Goal: Transaction & Acquisition: Obtain resource

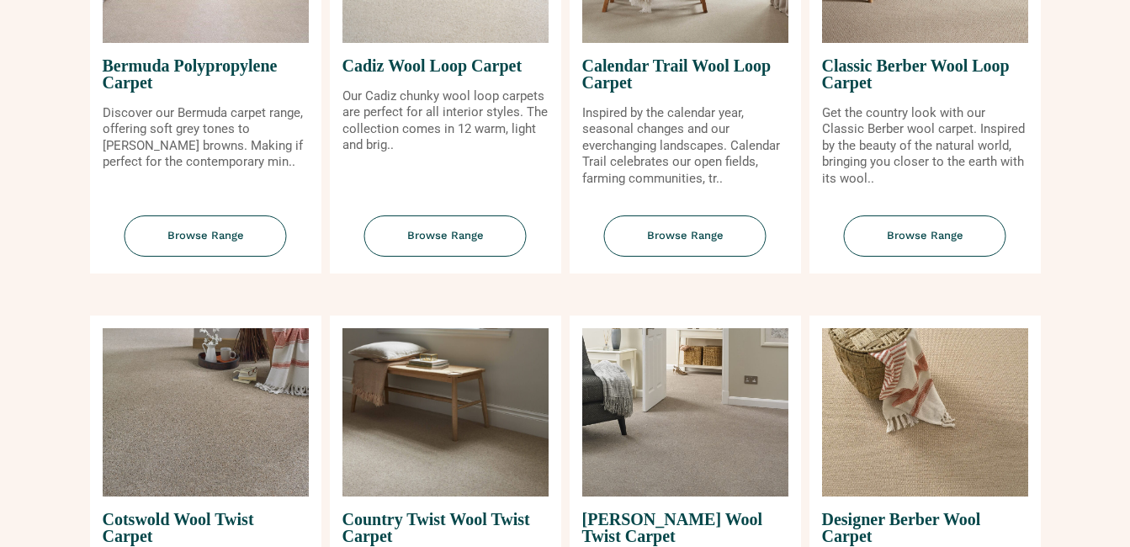
scroll to position [336, 0]
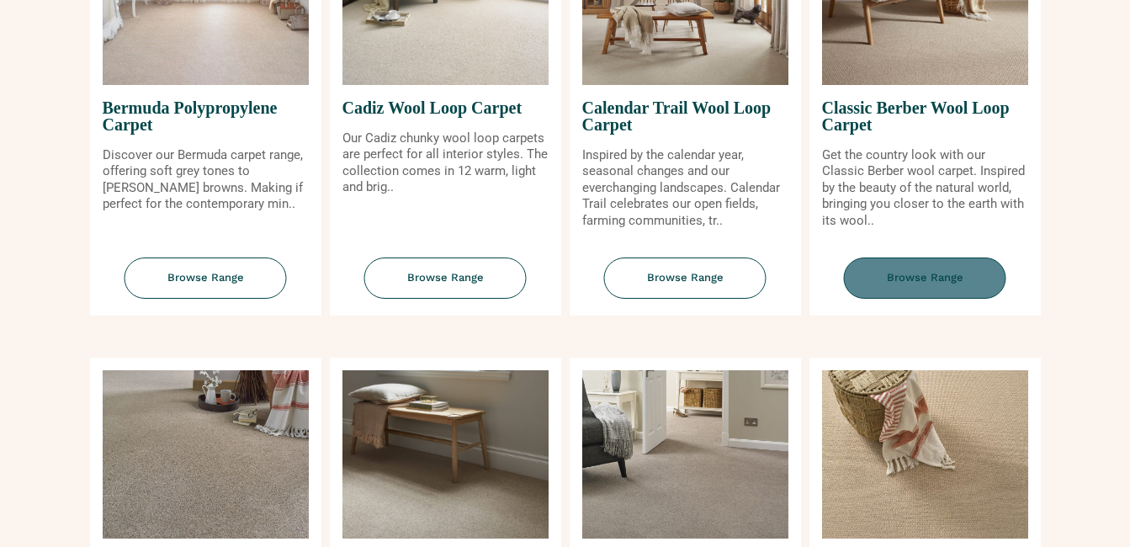
click at [905, 272] on span "Browse Range" at bounding box center [925, 277] width 162 height 41
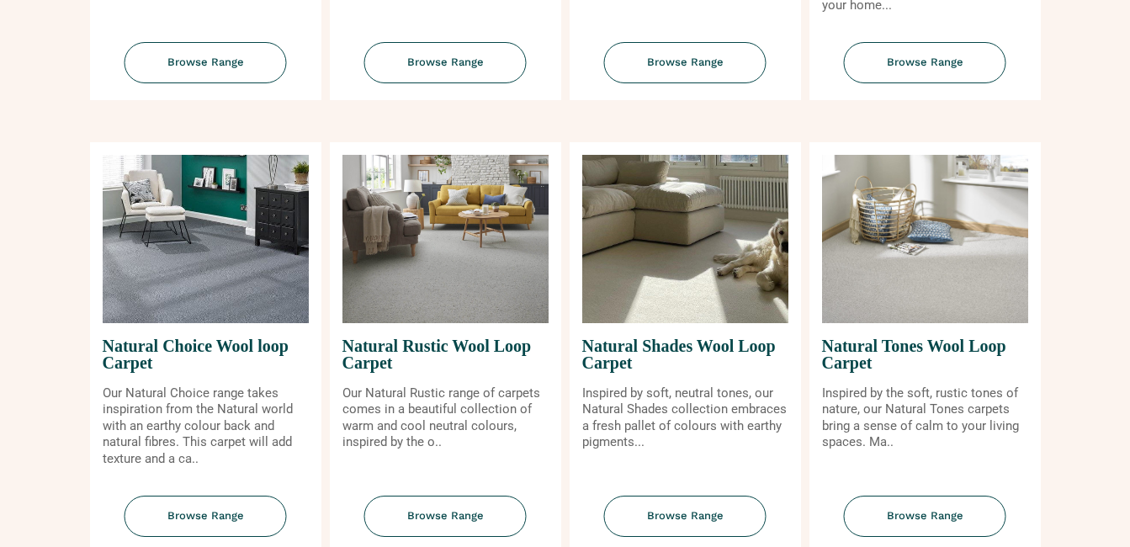
scroll to position [1009, 0]
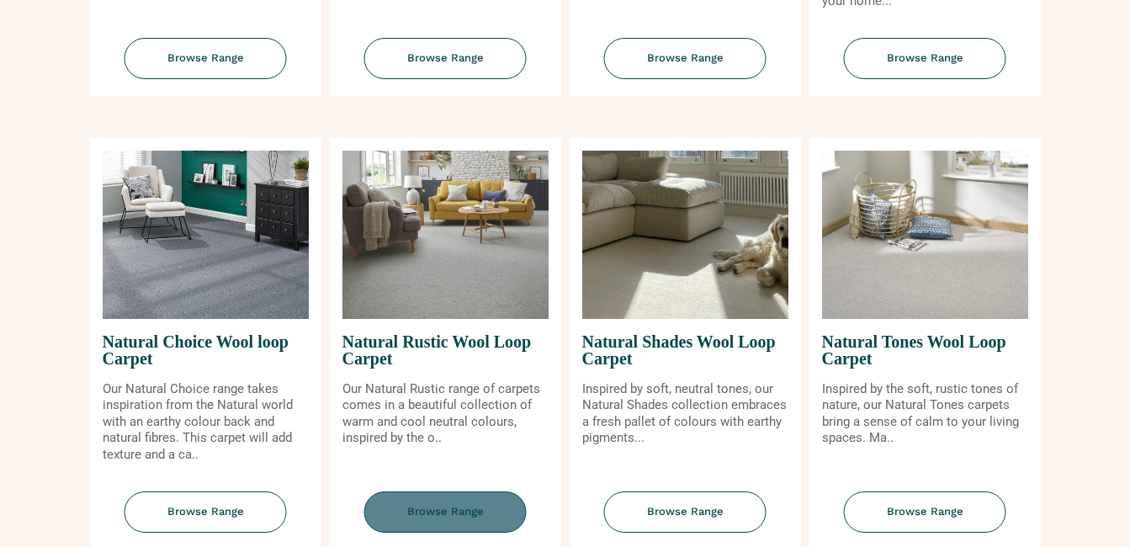
click at [439, 506] on span "Browse Range" at bounding box center [445, 511] width 162 height 41
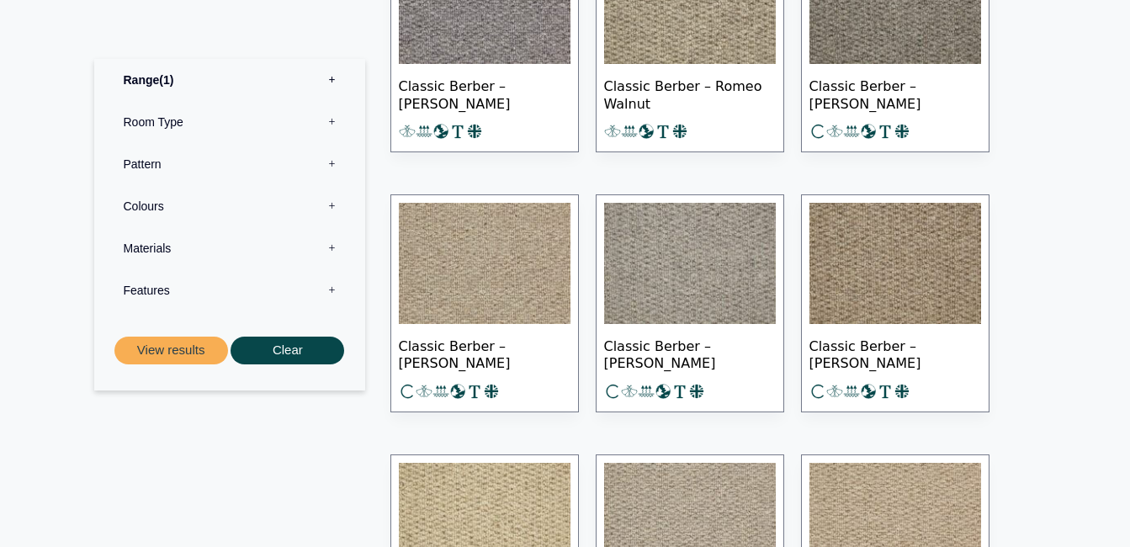
scroll to position [1094, 0]
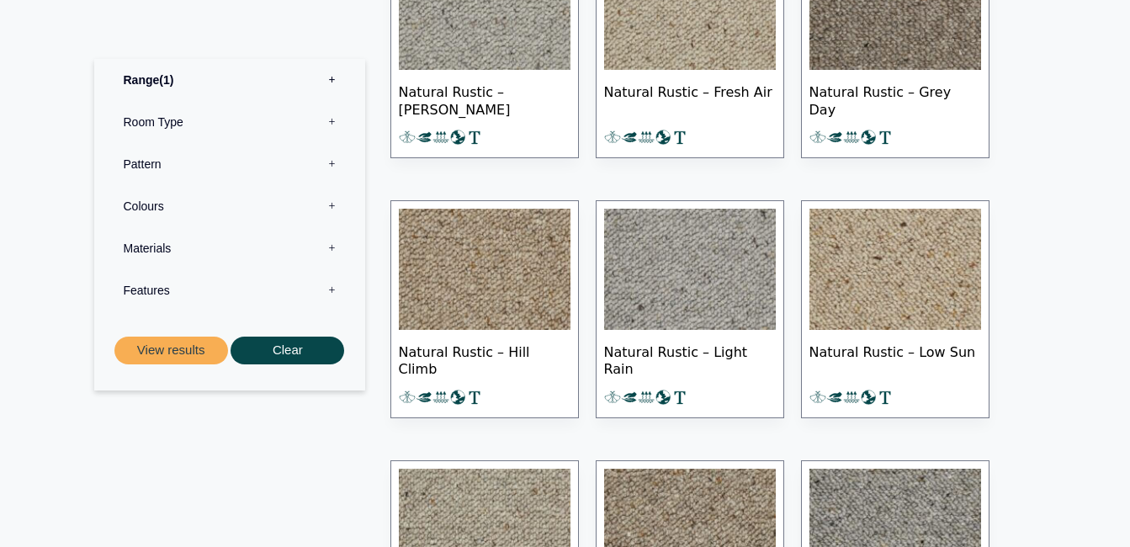
scroll to position [925, 0]
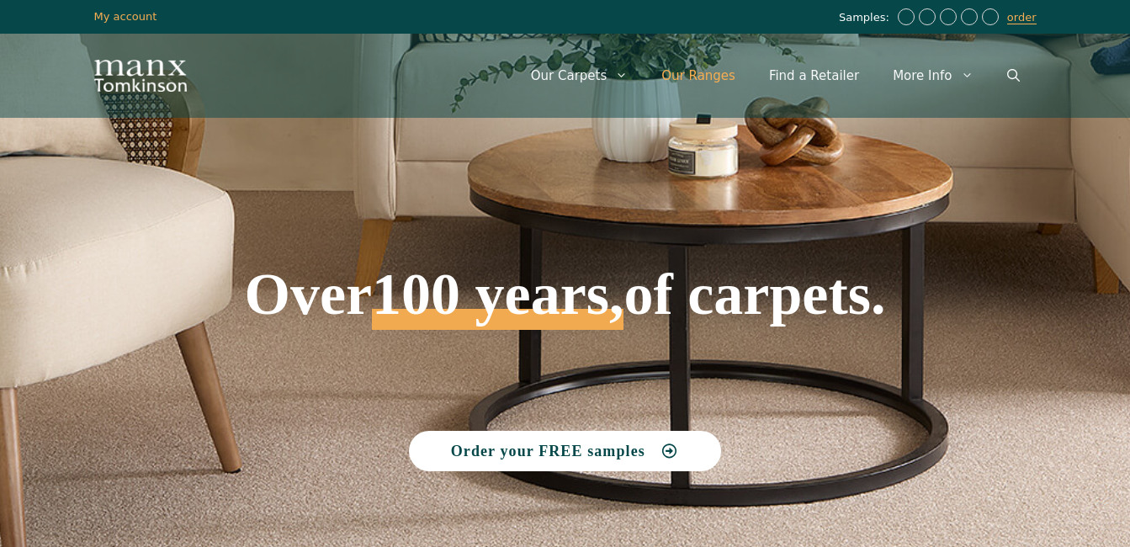
click at [720, 77] on link "Our Ranges" at bounding box center [698, 75] width 108 height 50
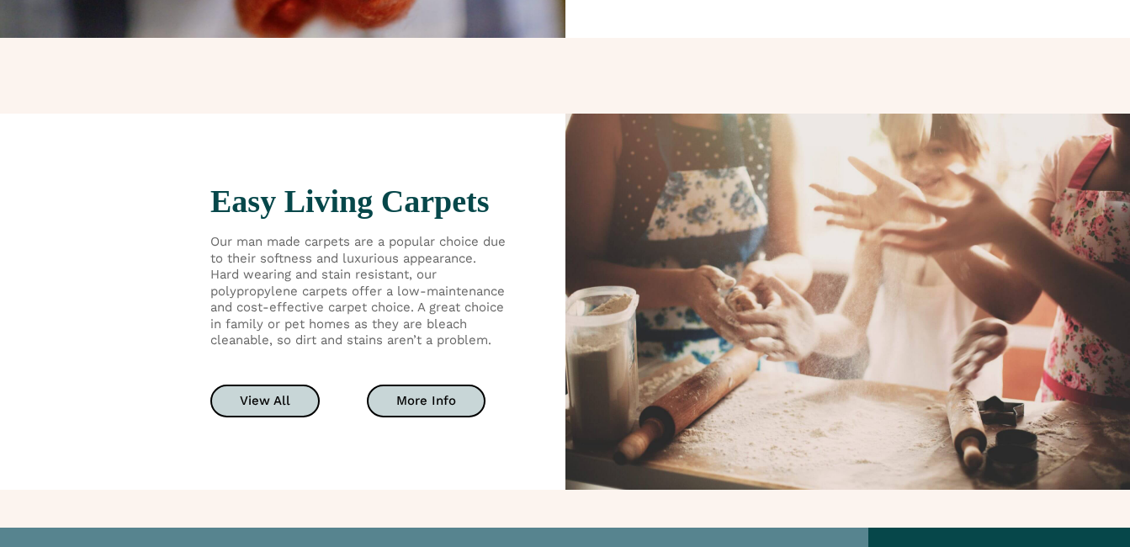
scroll to position [3112, 0]
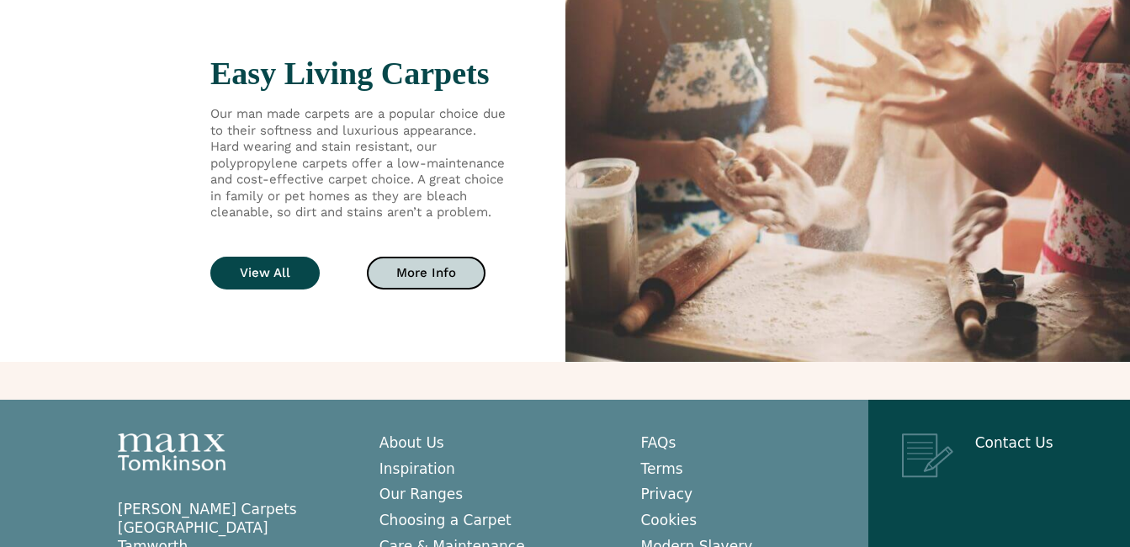
click at [283, 289] on link "View All" at bounding box center [264, 273] width 109 height 33
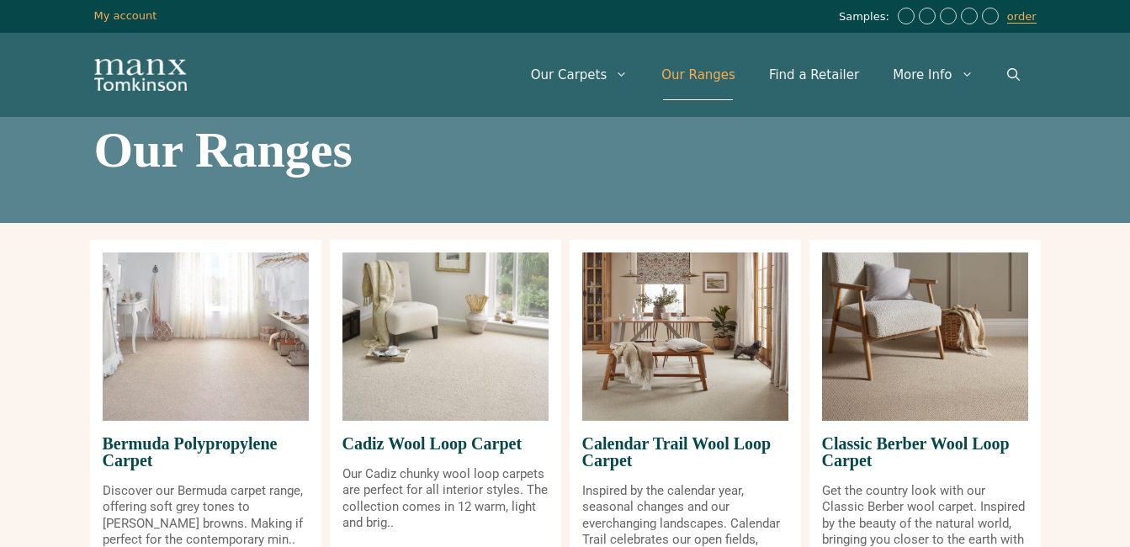
scroll to position [0, 0]
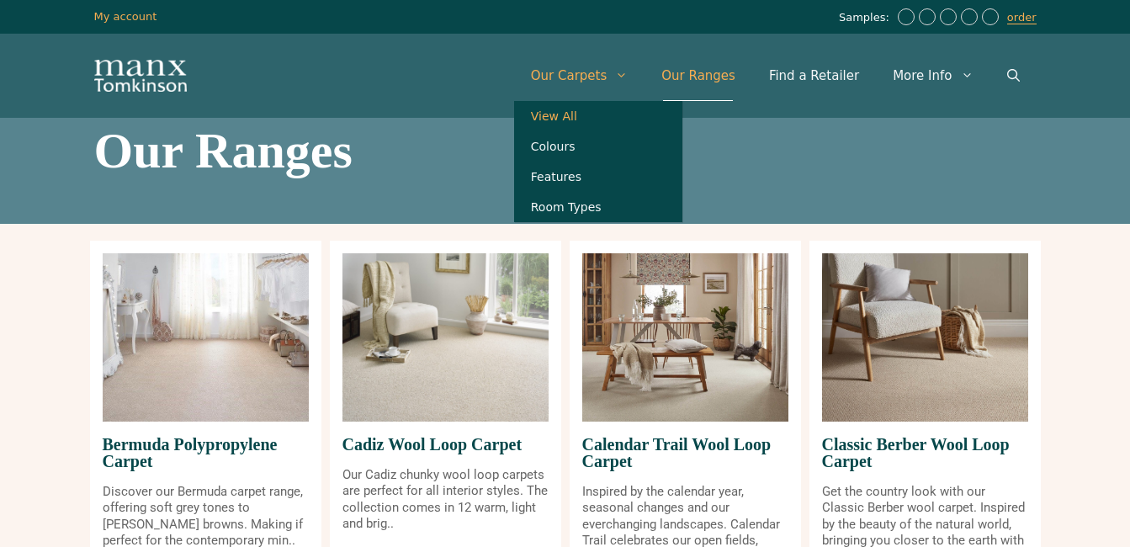
click at [593, 112] on link "View All" at bounding box center [598, 116] width 168 height 30
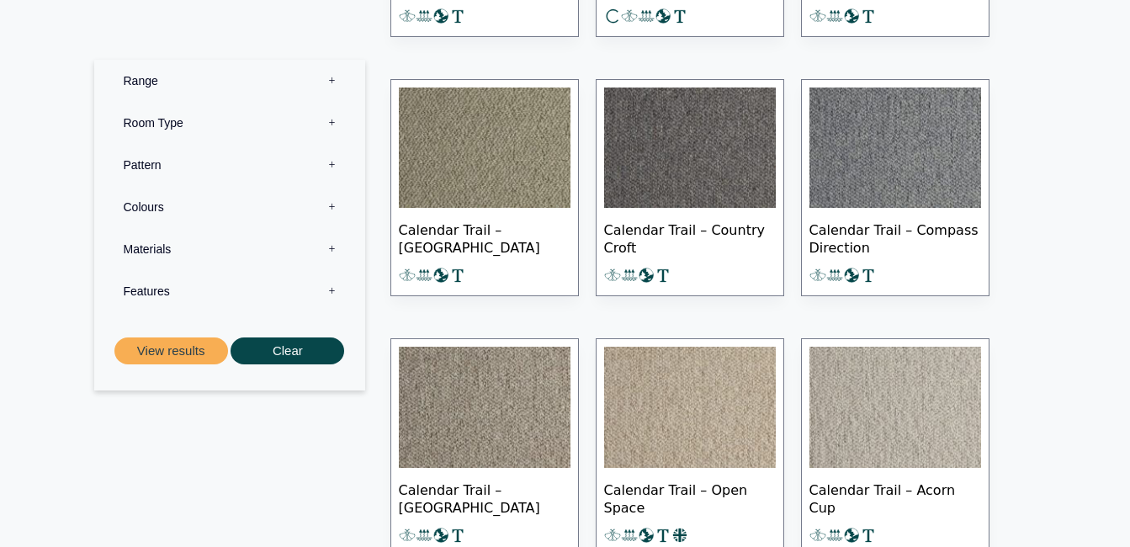
scroll to position [1346, 0]
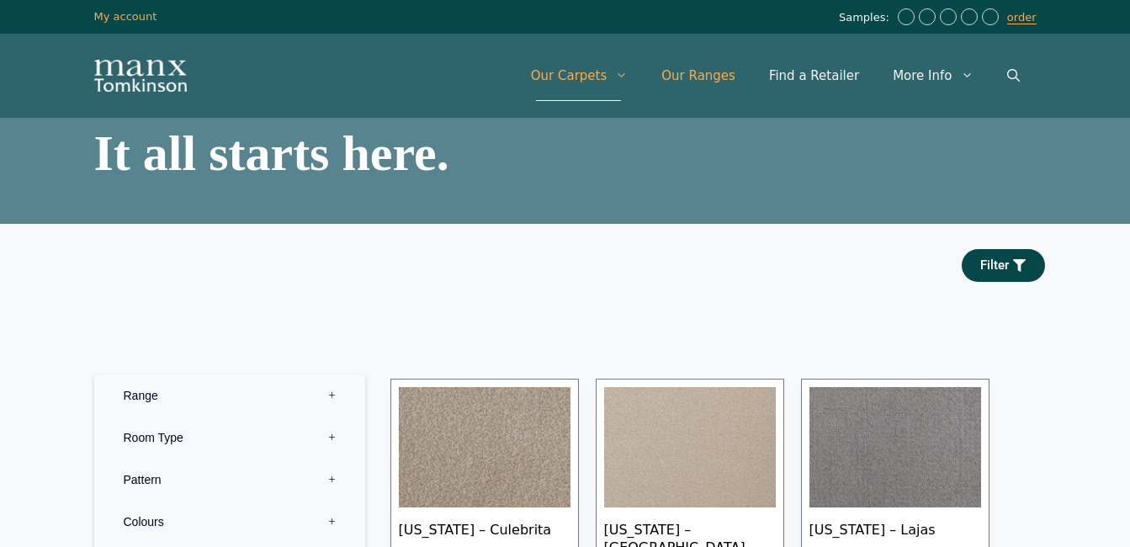
click at [703, 73] on link "Our Ranges" at bounding box center [698, 75] width 108 height 50
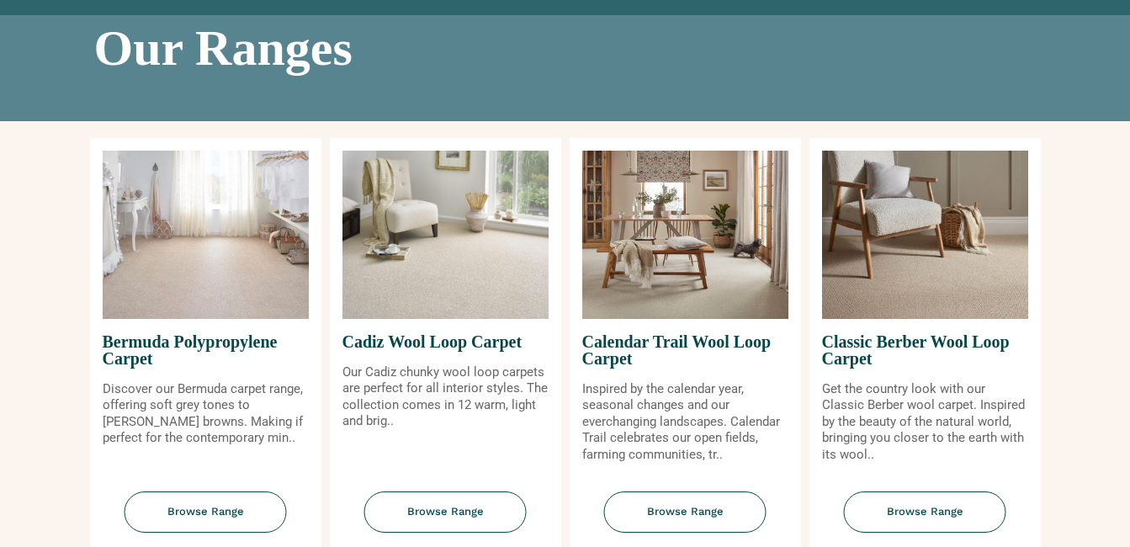
scroll to position [252, 0]
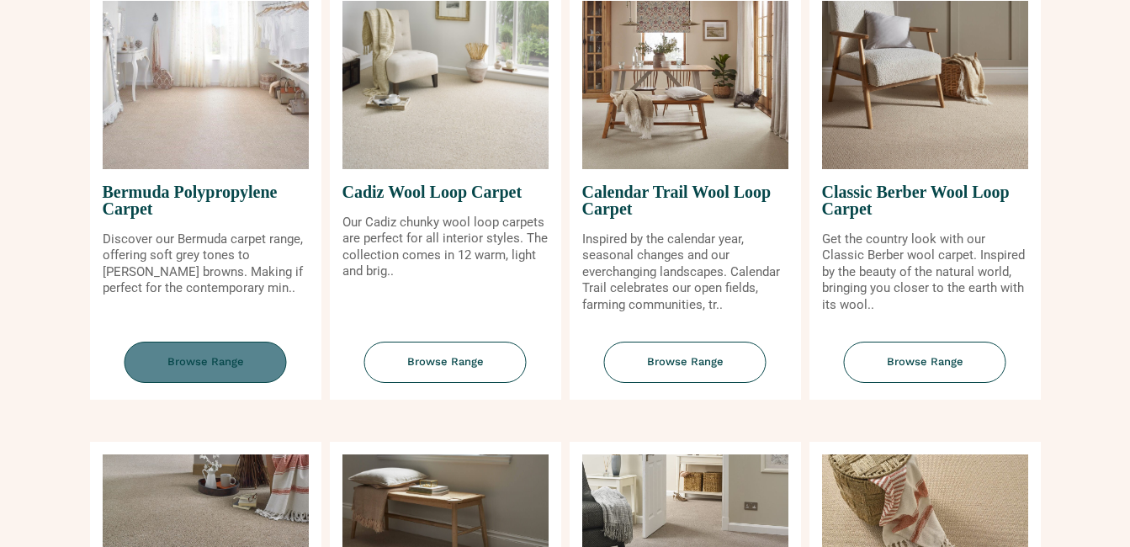
click at [183, 352] on span "Browse Range" at bounding box center [205, 362] width 162 height 41
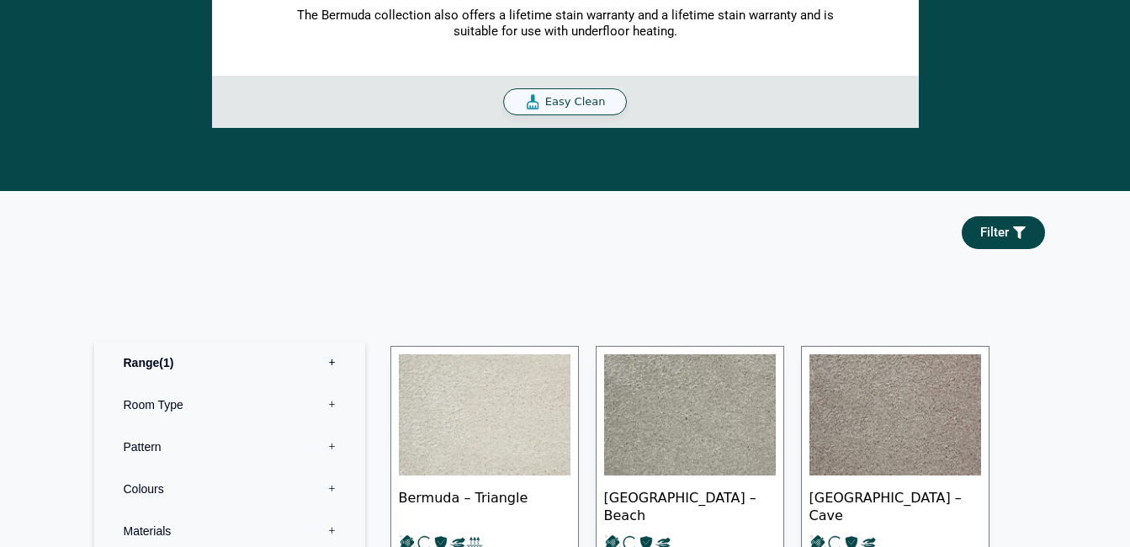
scroll to position [673, 0]
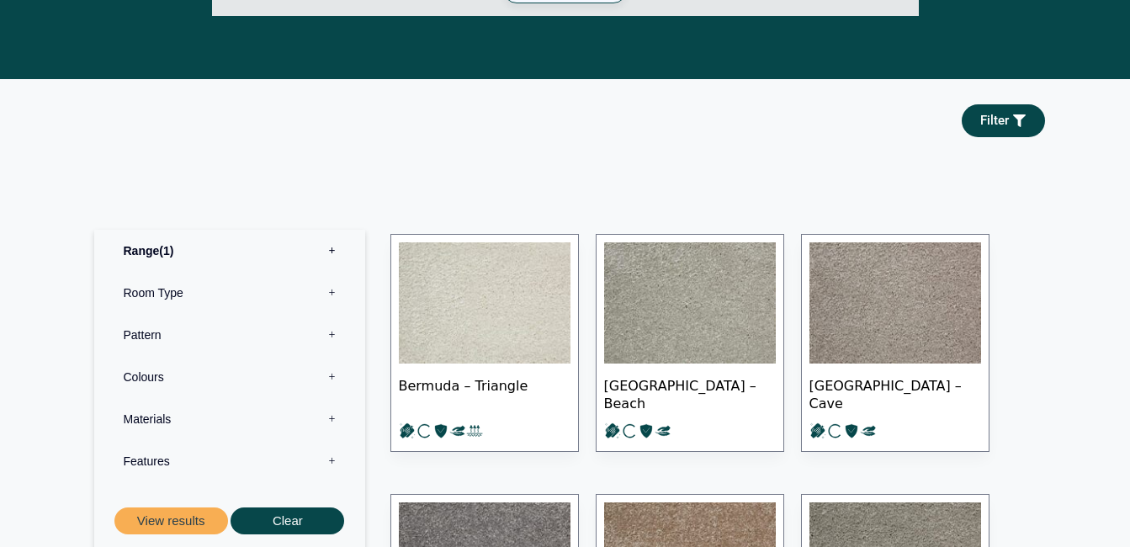
click at [517, 341] on img at bounding box center [485, 302] width 172 height 121
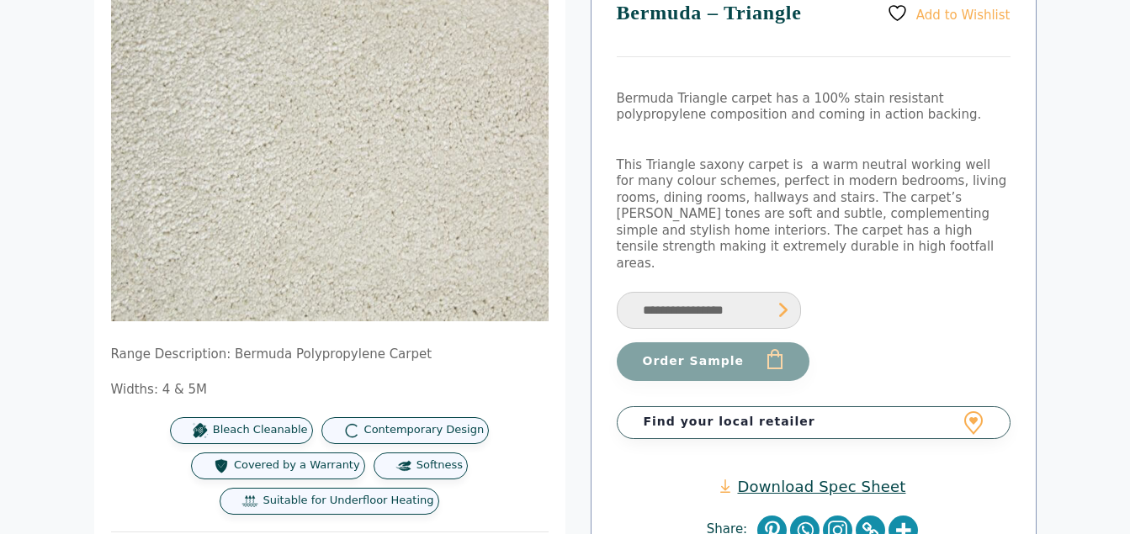
scroll to position [252, 0]
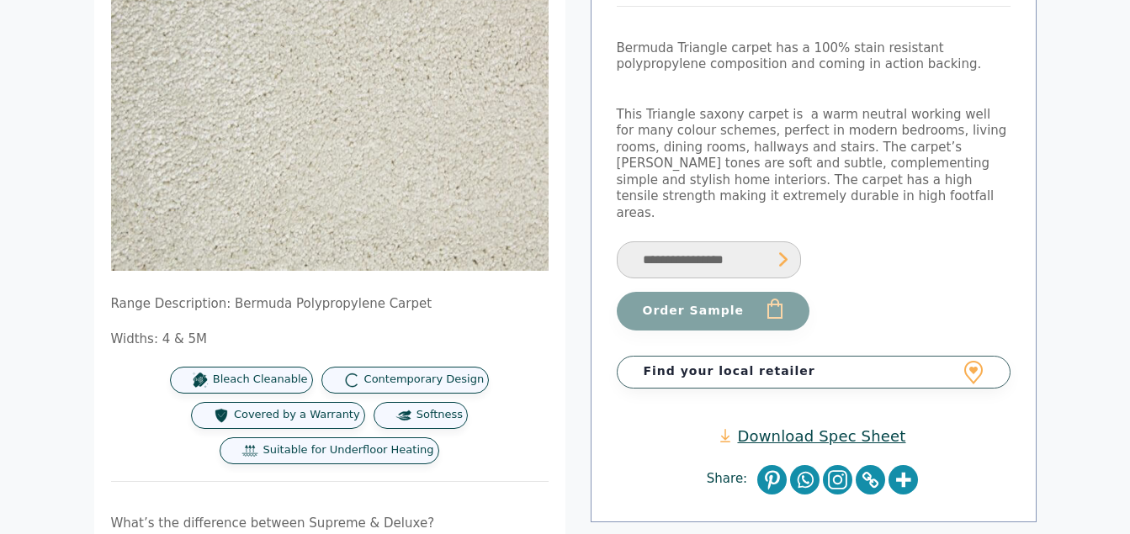
click at [683, 250] on select "**********" at bounding box center [709, 260] width 184 height 38
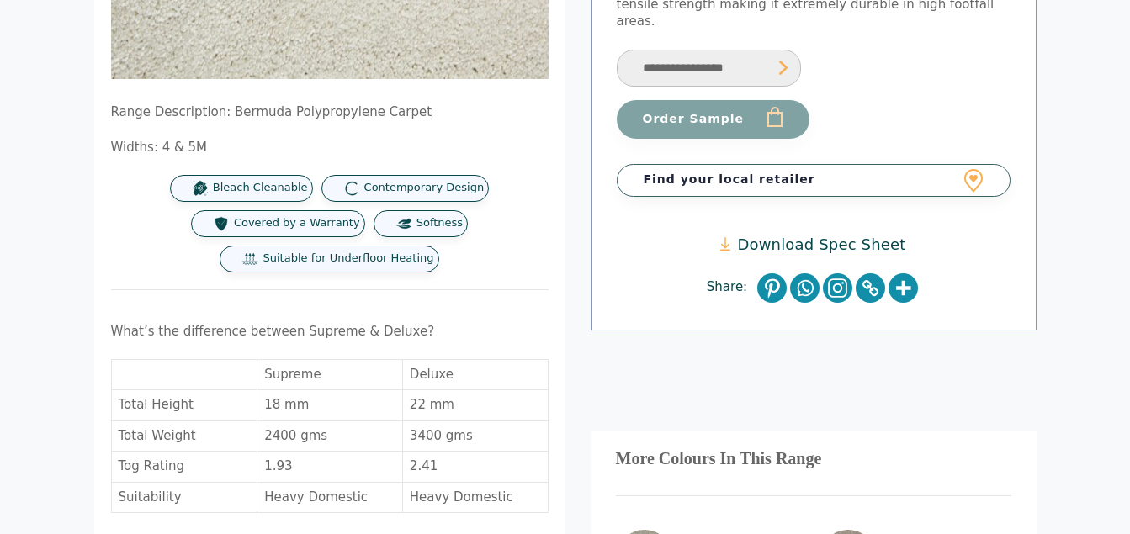
scroll to position [336, 0]
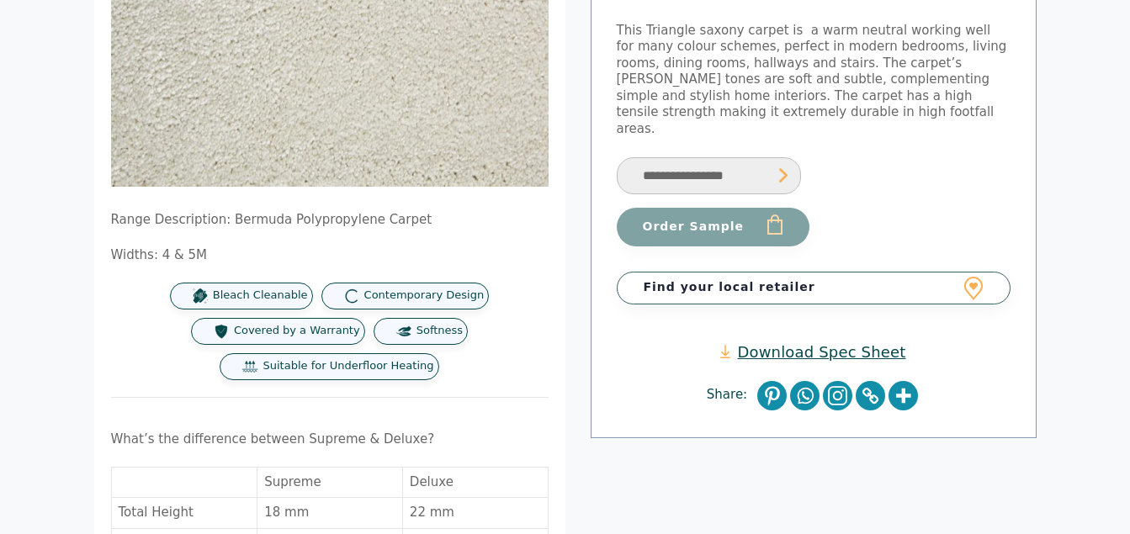
click at [713, 160] on select "**********" at bounding box center [709, 176] width 184 height 38
select select "**********"
click at [617, 157] on select "**********" at bounding box center [709, 176] width 184 height 38
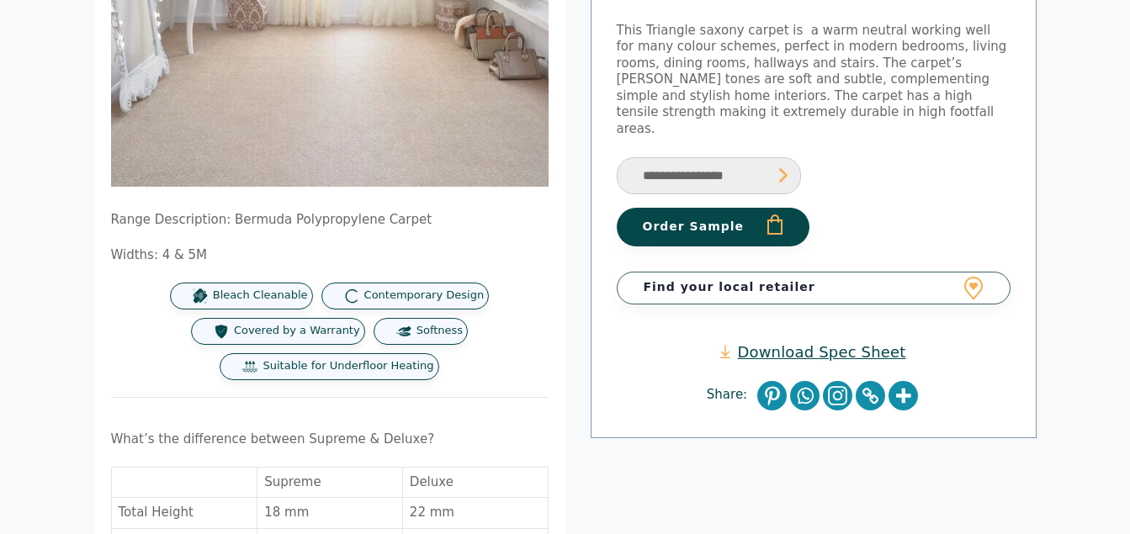
click at [793, 342] on link "Download Spec Sheet" at bounding box center [812, 351] width 185 height 19
